Goal: Information Seeking & Learning: Learn about a topic

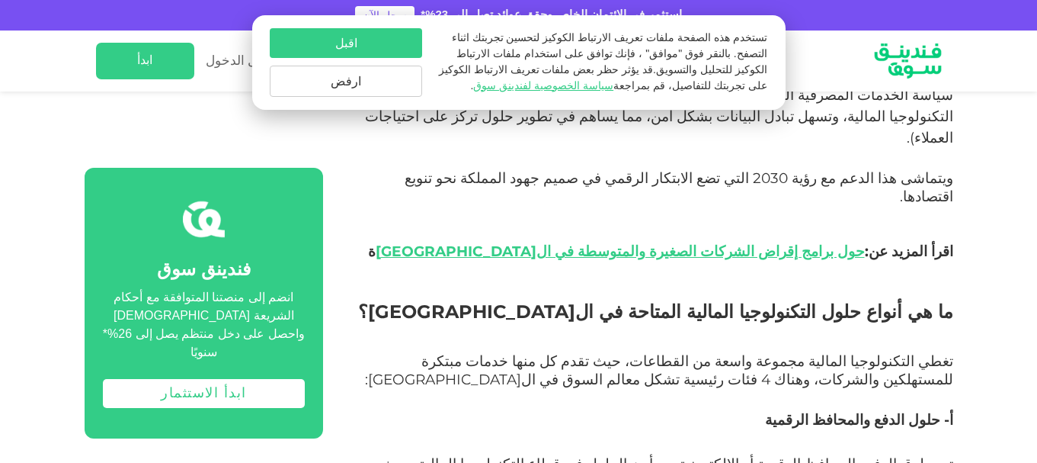
scroll to position [1744, 0]
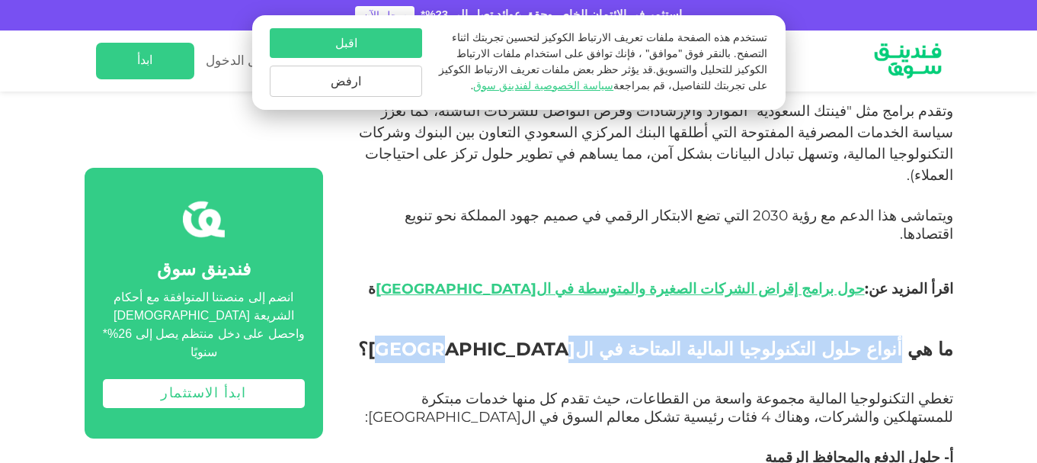
drag, startPoint x: 610, startPoint y: 191, endPoint x: 914, endPoint y: 188, distance: 304.1
click at [914, 338] on span "ما هي أنواع حلول التكنولوجيا المالية المتاحة في ال[GEOGRAPHIC_DATA]؟" at bounding box center [655, 349] width 595 height 22
copy span "أنواع حلول التكنولوجيا المالية المتاحة في ال[GEOGRAPHIC_DATA]"
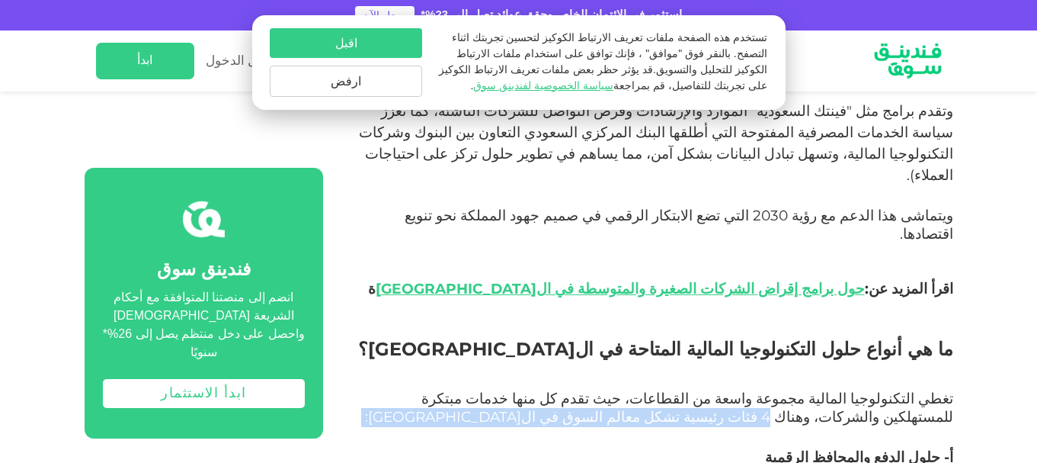
drag, startPoint x: 410, startPoint y: 234, endPoint x: 555, endPoint y: 271, distance: 149.4
click at [555, 390] on p "تغطي التكنولوجيا المالية مجموعة واسعة من القطاعات، حيث تقدم كل منها خدمات مبتكر…" at bounding box center [654, 417] width 595 height 55
copy span "4 فئات رئيسية تشكل معالم السوق في ال[GEOGRAPHIC_DATA]:"
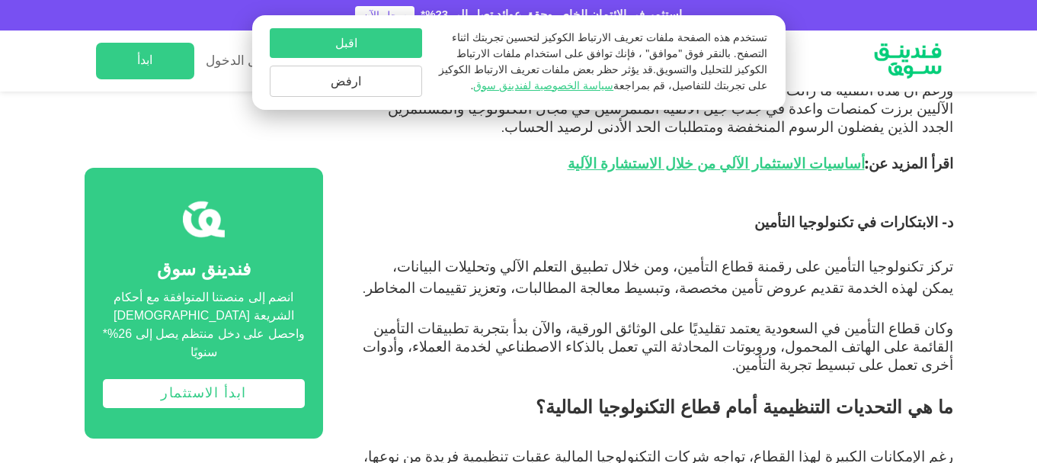
scroll to position [2735, 0]
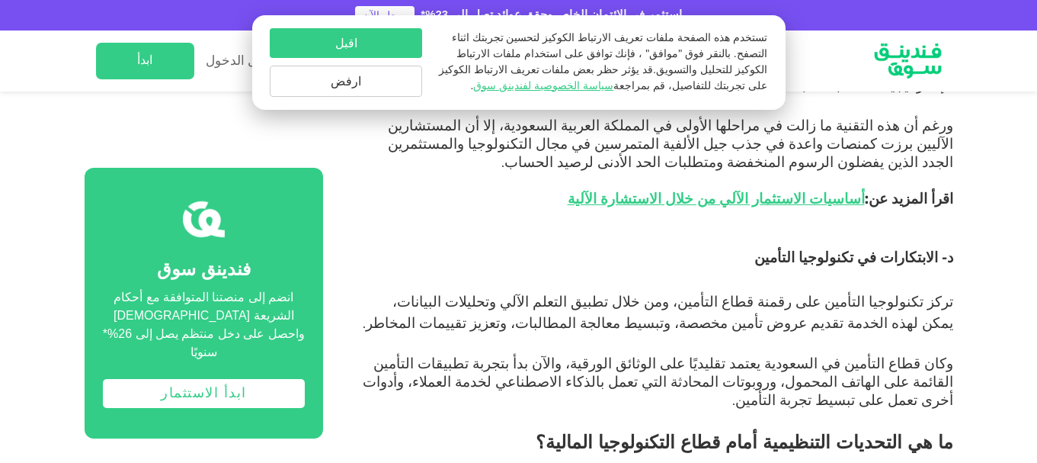
click at [376, 87] on button "ارفض" at bounding box center [346, 81] width 152 height 31
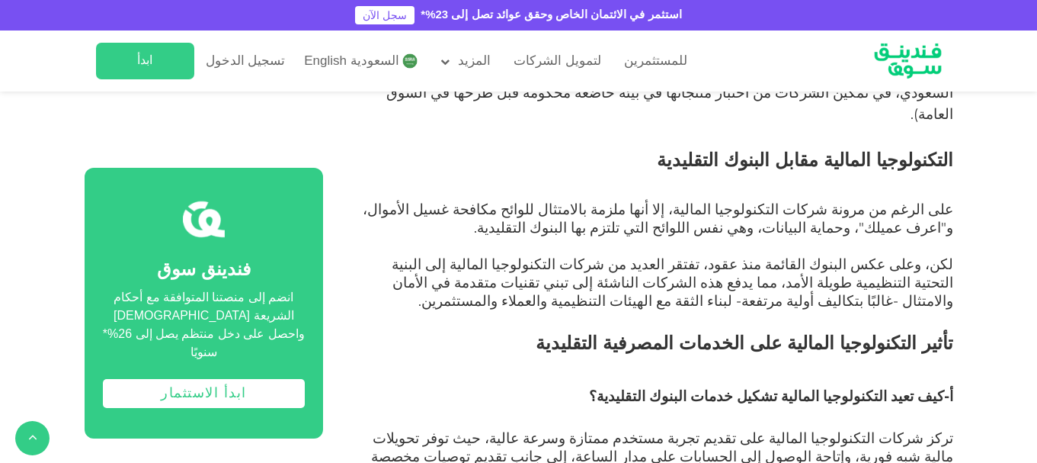
scroll to position [3269, 0]
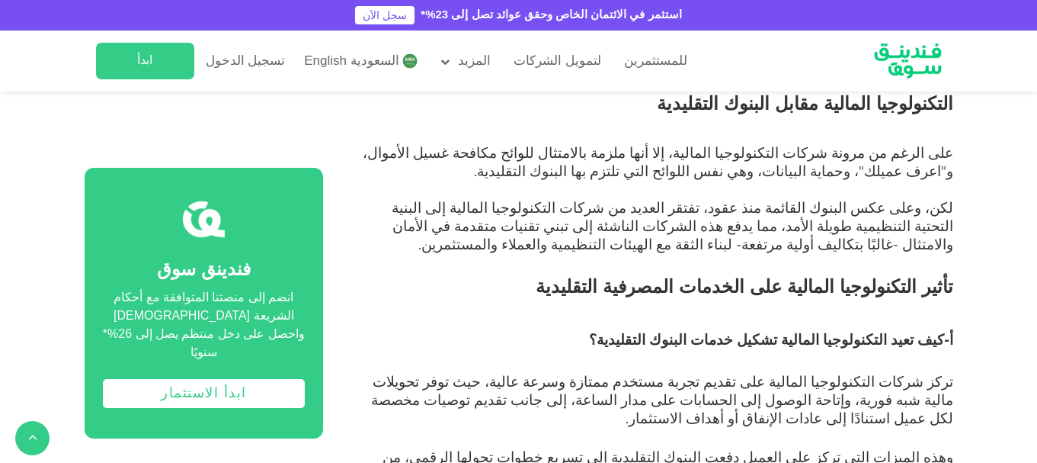
drag, startPoint x: 815, startPoint y: 392, endPoint x: 956, endPoint y: 312, distance: 161.7
drag, startPoint x: 812, startPoint y: 392, endPoint x: 954, endPoint y: 277, distance: 182.6
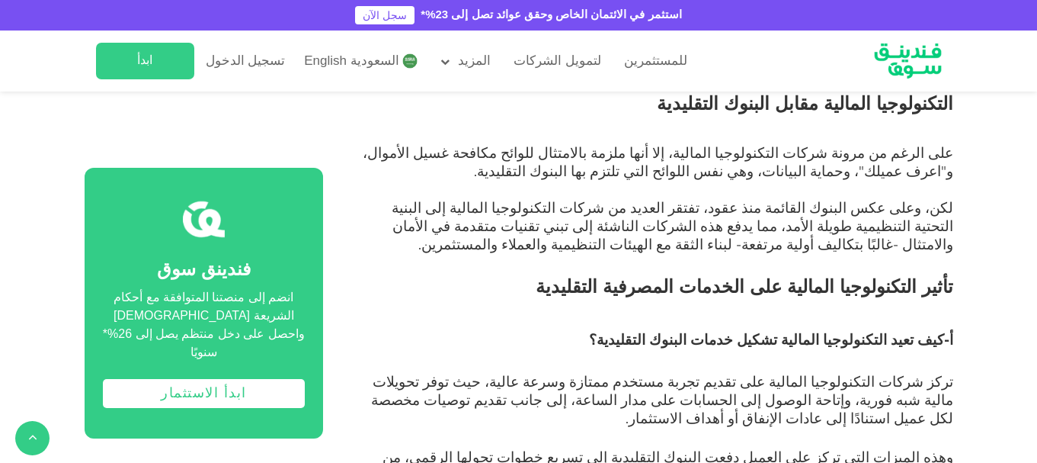
copy div "رغم أن شركات التكنولوجيا المالية والبنوك قد تتنافس بشكل مباشر، خاصة في مجالات م…"
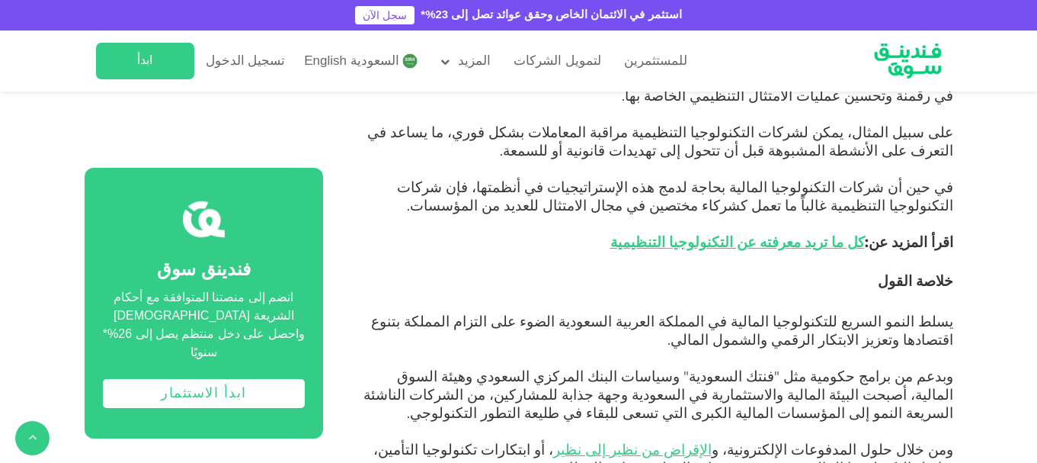
scroll to position [4488, 0]
